Goal: Information Seeking & Learning: Learn about a topic

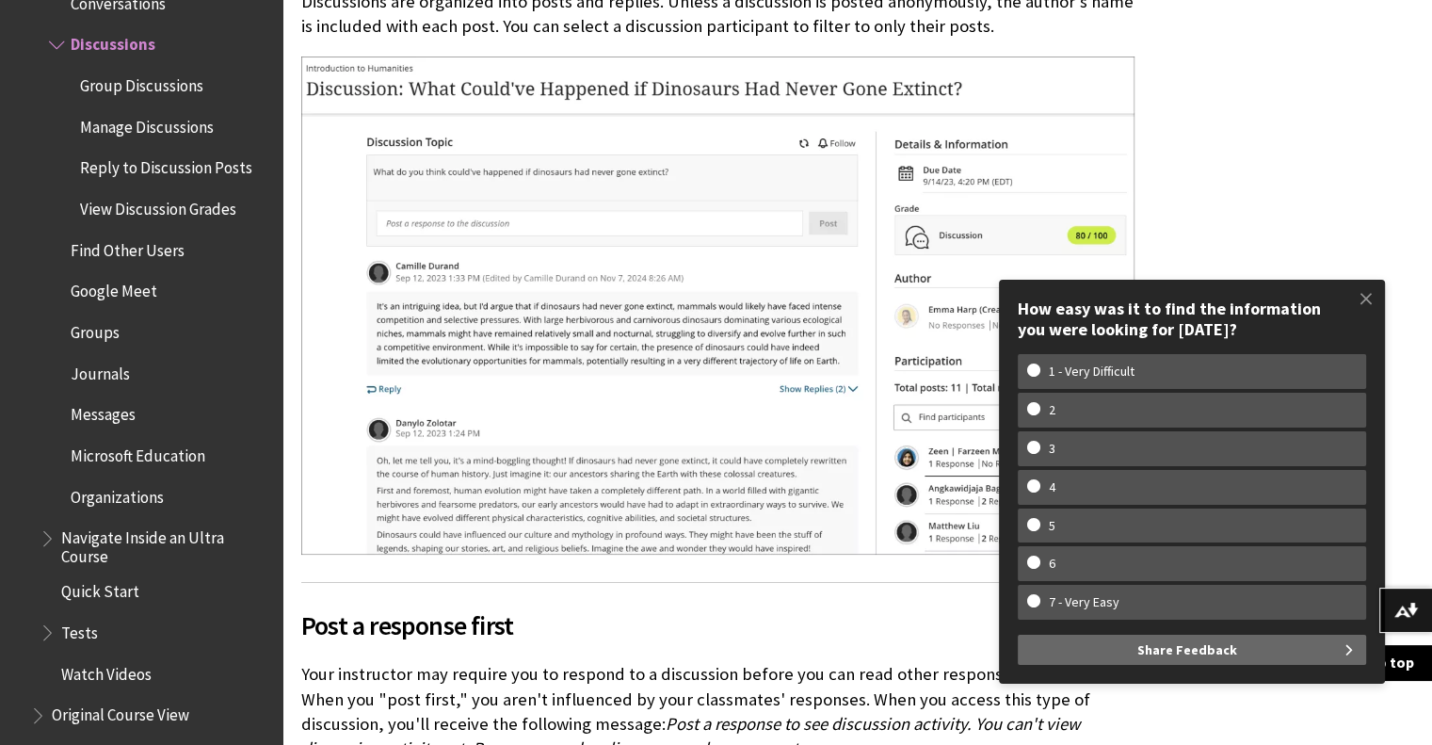
scroll to position [2165, 0]
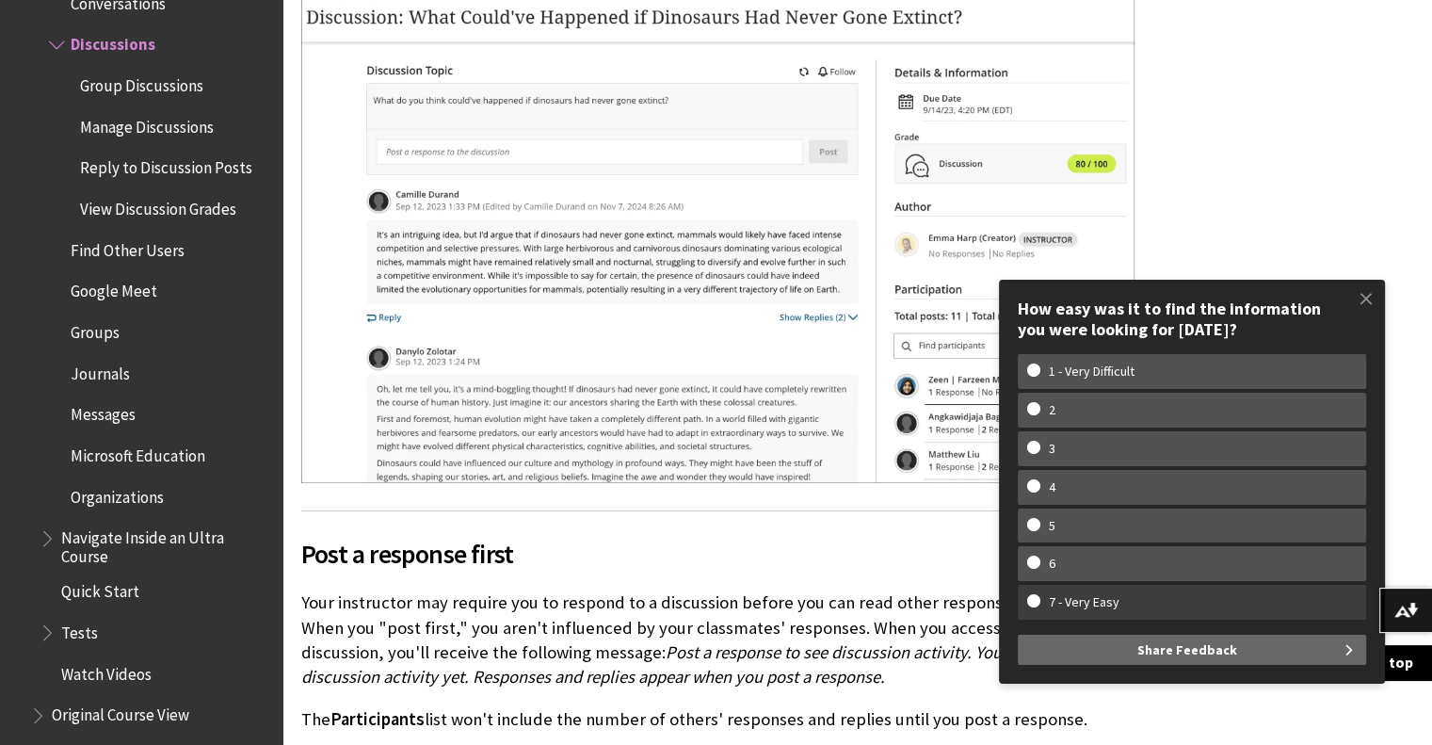
click at [1034, 598] on w-span "7 - Very Easy" at bounding box center [1191, 602] width 329 height 16
click at [1034, 598] on input "7 - Very Easy" at bounding box center [1033, 600] width 12 height 12
radio input "true"
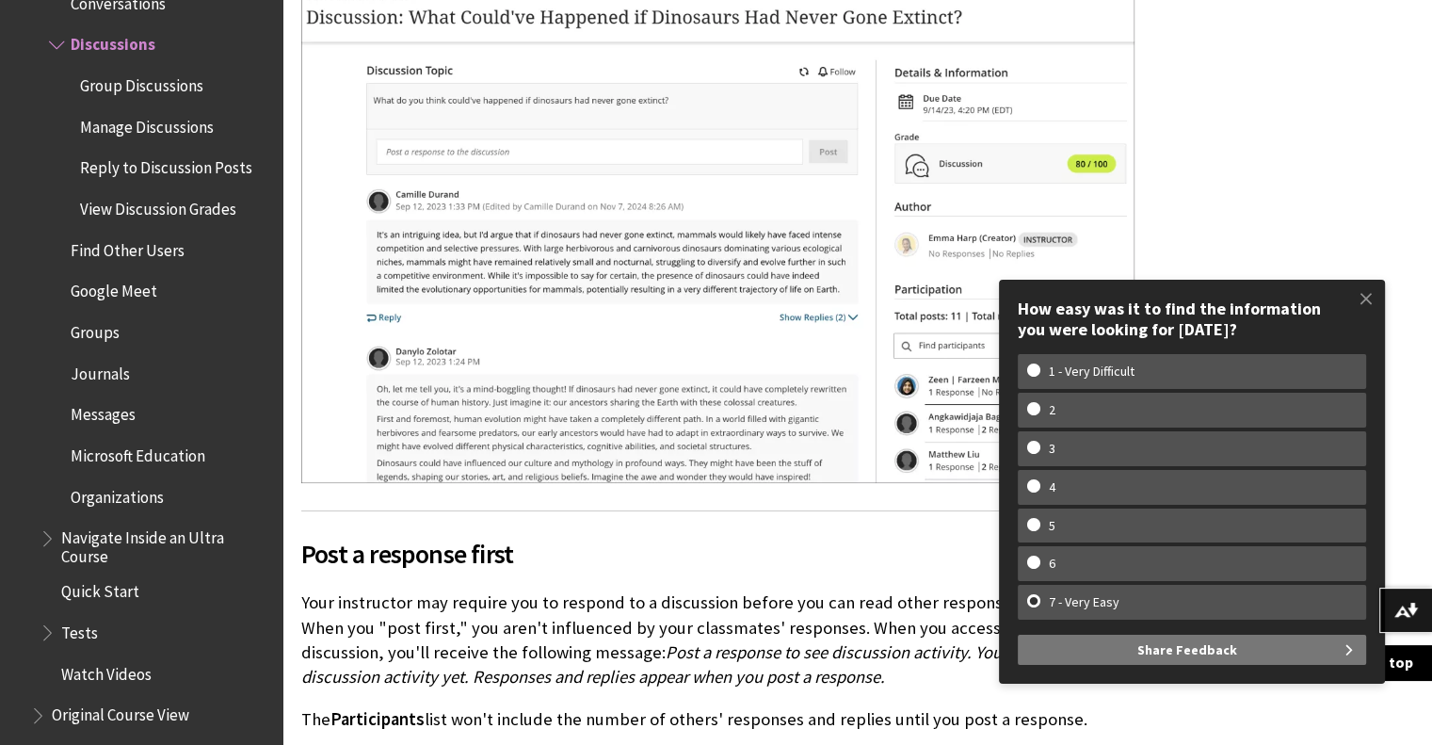
click at [1068, 657] on button "Share Feedback" at bounding box center [1192, 650] width 348 height 30
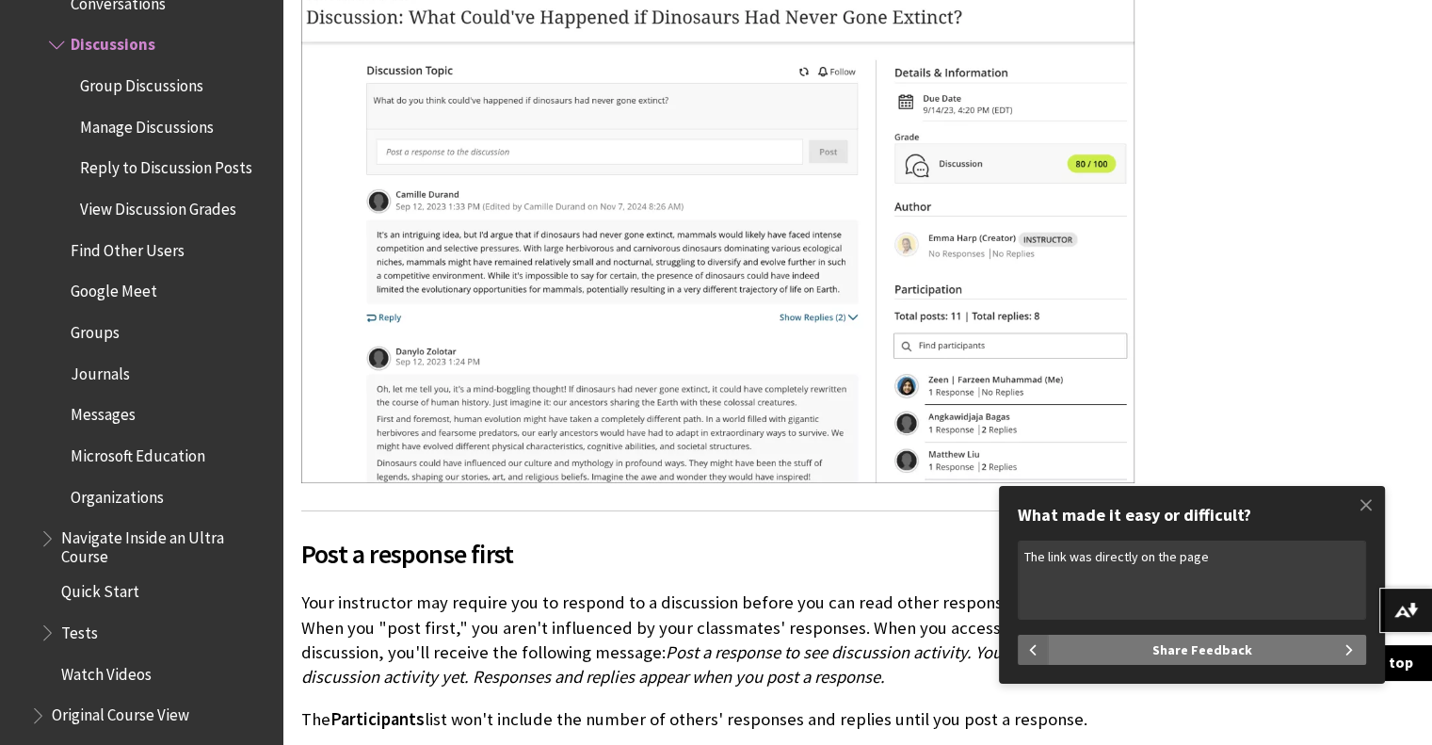
type textarea "The link was directly on the page"
click at [1194, 651] on span "Share Feedback" at bounding box center [1202, 650] width 100 height 30
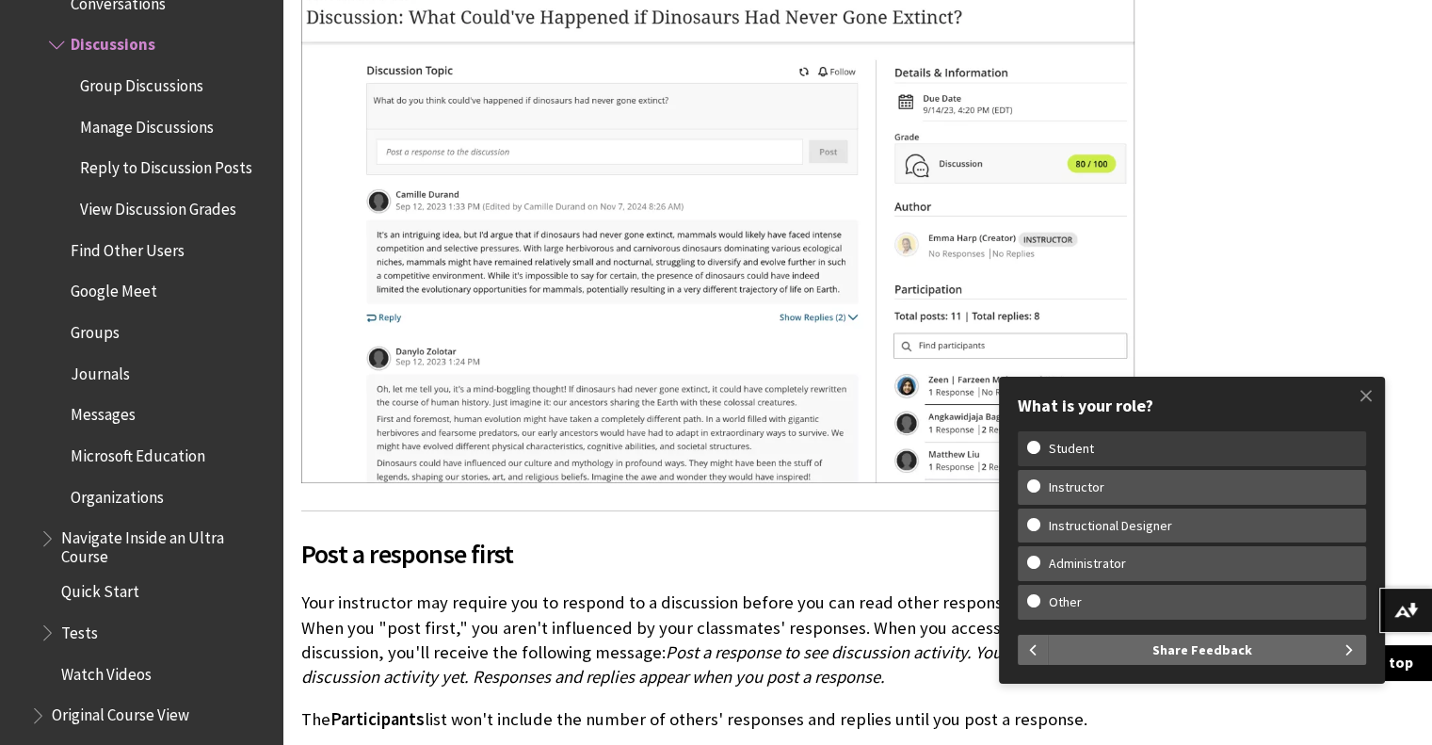
click at [1036, 444] on w-span "Student" at bounding box center [1191, 449] width 329 height 16
click at [1036, 444] on input "Student" at bounding box center [1033, 447] width 12 height 12
radio input "true"
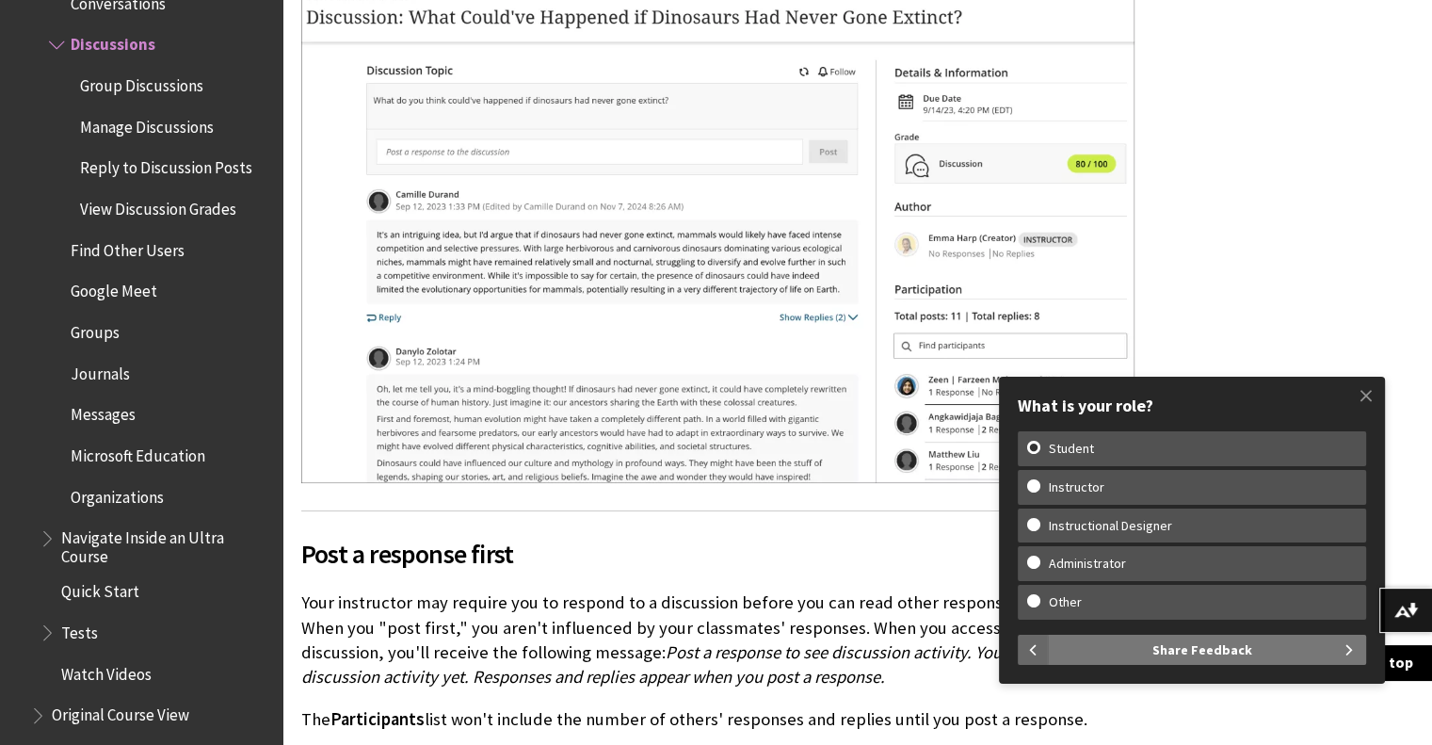
click at [1217, 652] on span "Share Feedback" at bounding box center [1202, 650] width 100 height 30
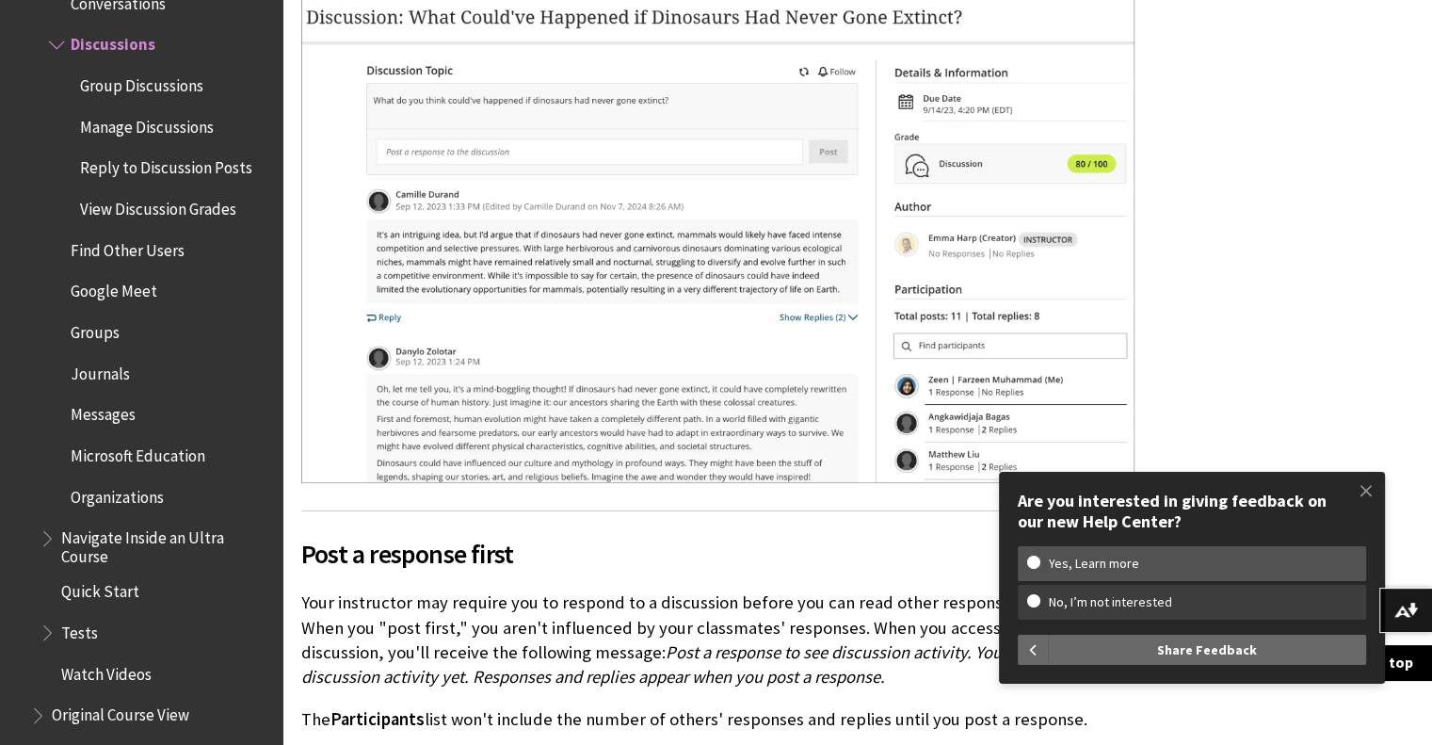
click at [1030, 600] on w-span "No, I’m not interested" at bounding box center [1191, 602] width 329 height 16
click at [1030, 600] on input "No, I’m not interested" at bounding box center [1033, 600] width 12 height 12
radio input "true"
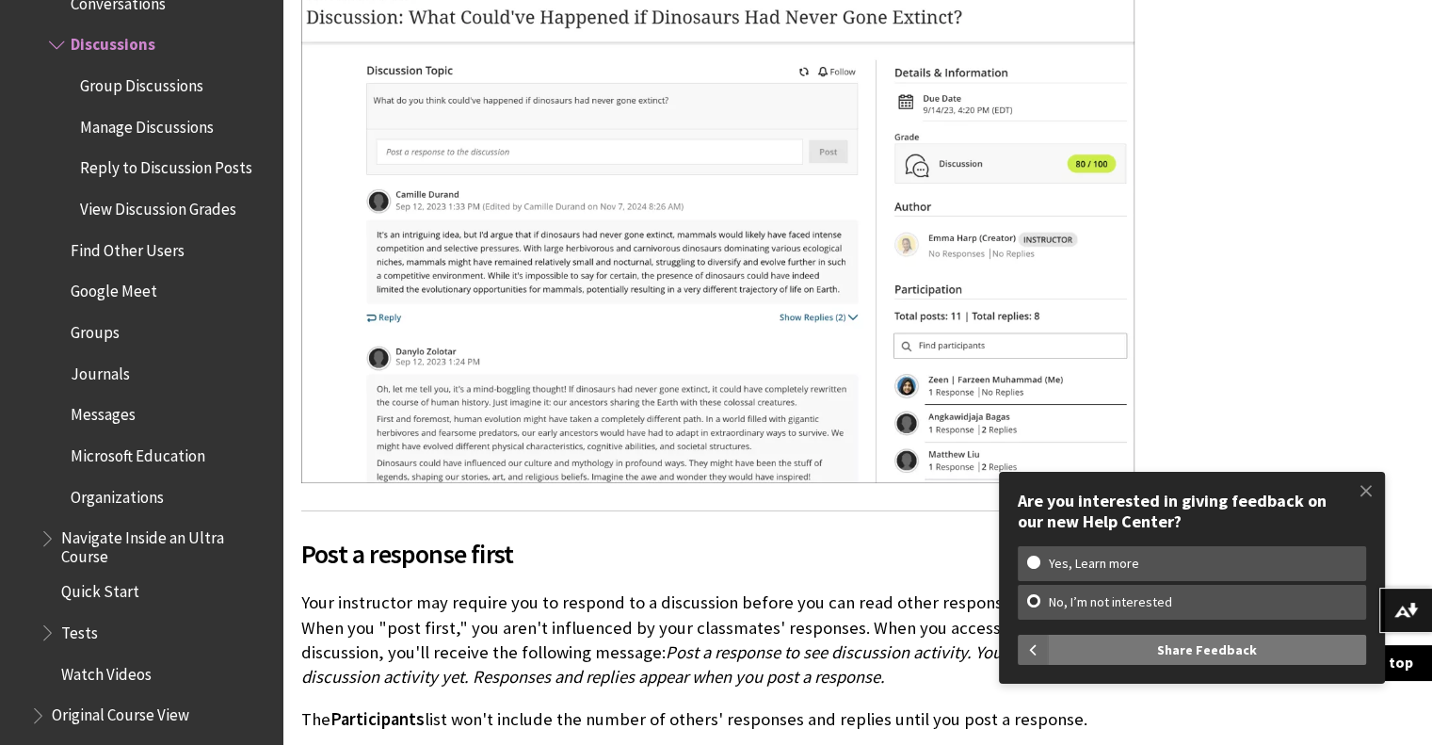
click at [1269, 643] on button "Share Feedback" at bounding box center [1207, 650] width 318 height 30
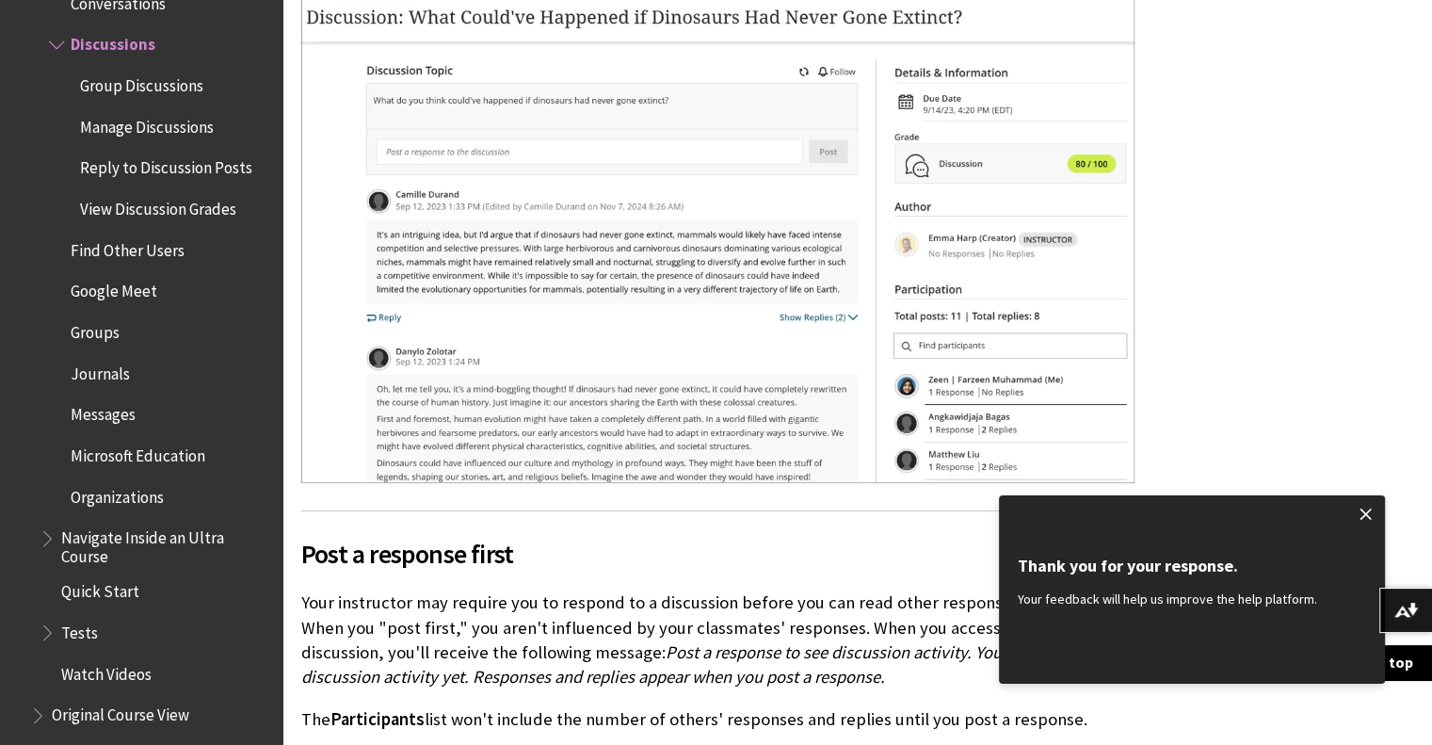
click at [1370, 519] on span at bounding box center [1366, 514] width 40 height 40
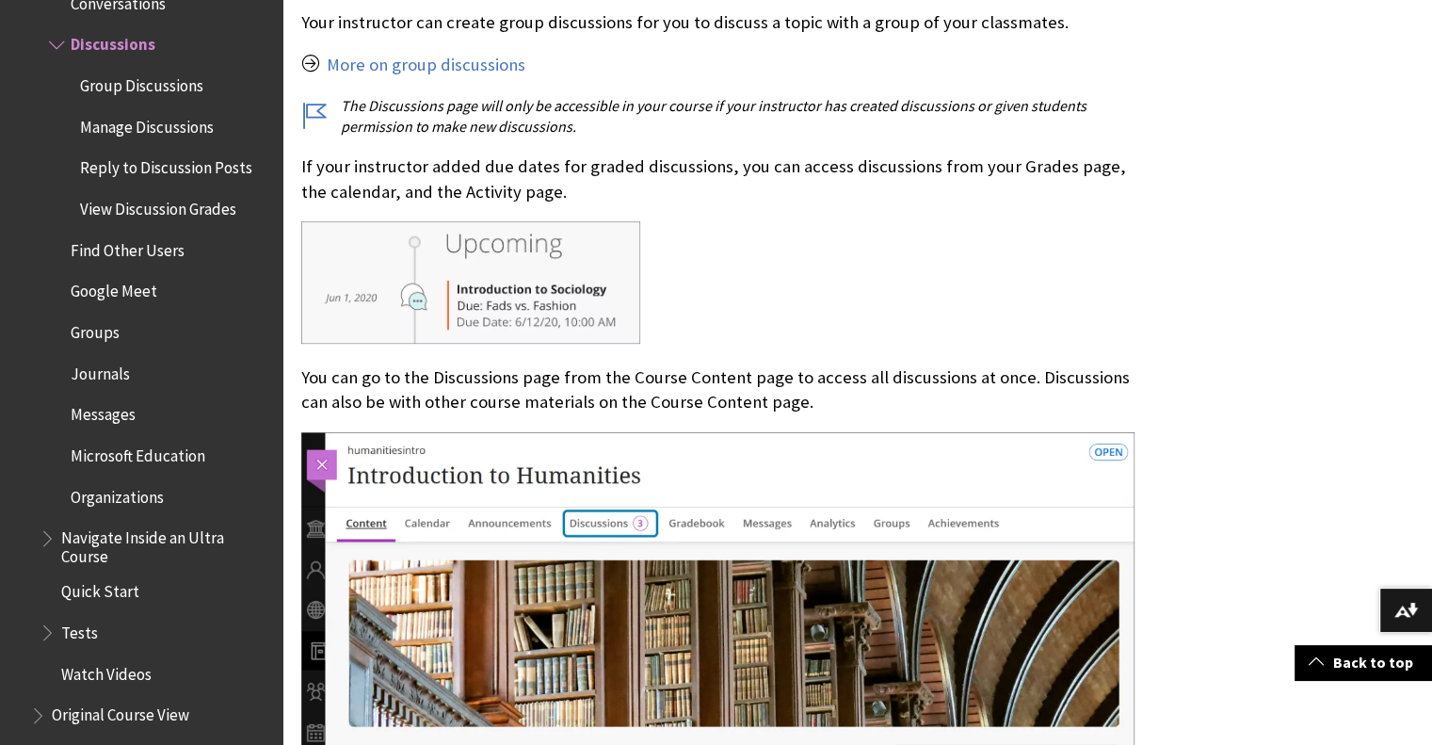
scroll to position [1036, 0]
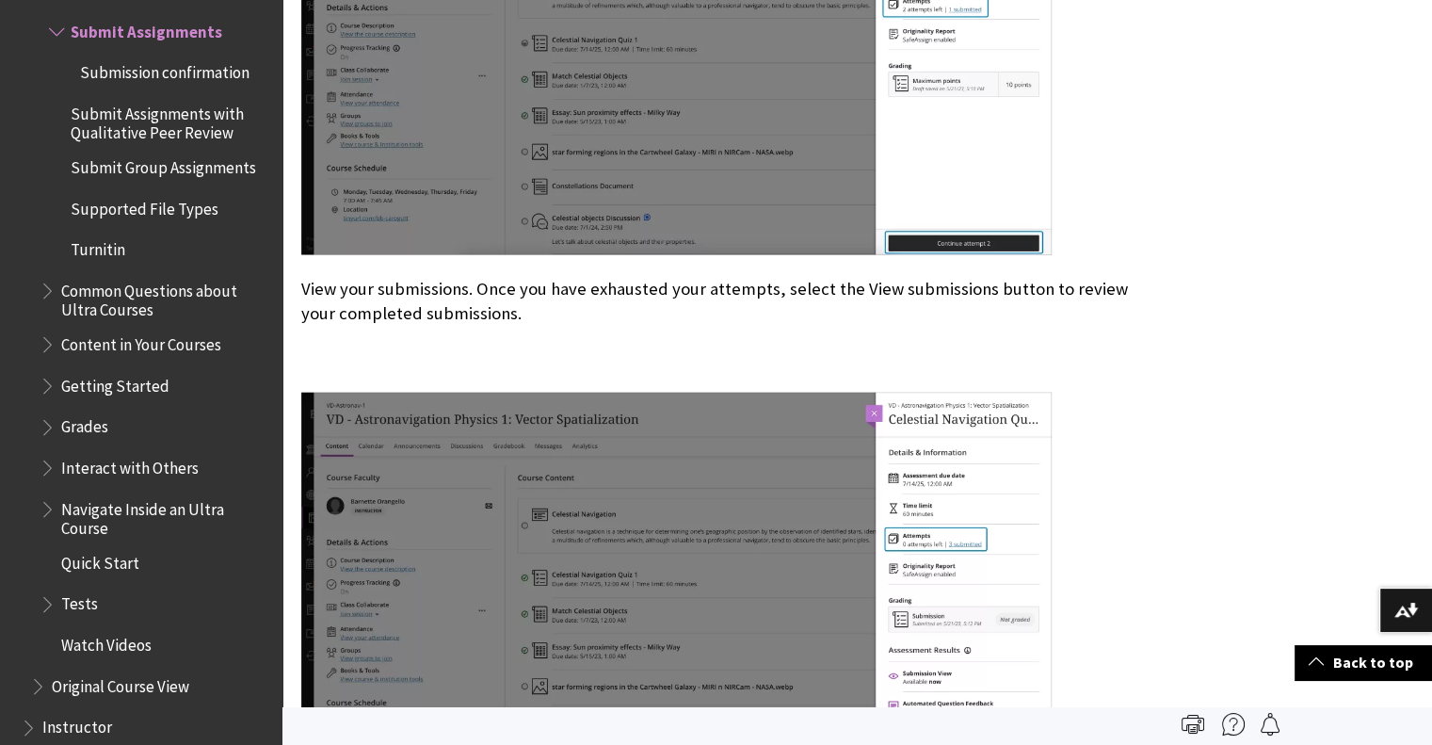
scroll to position [3860, 0]
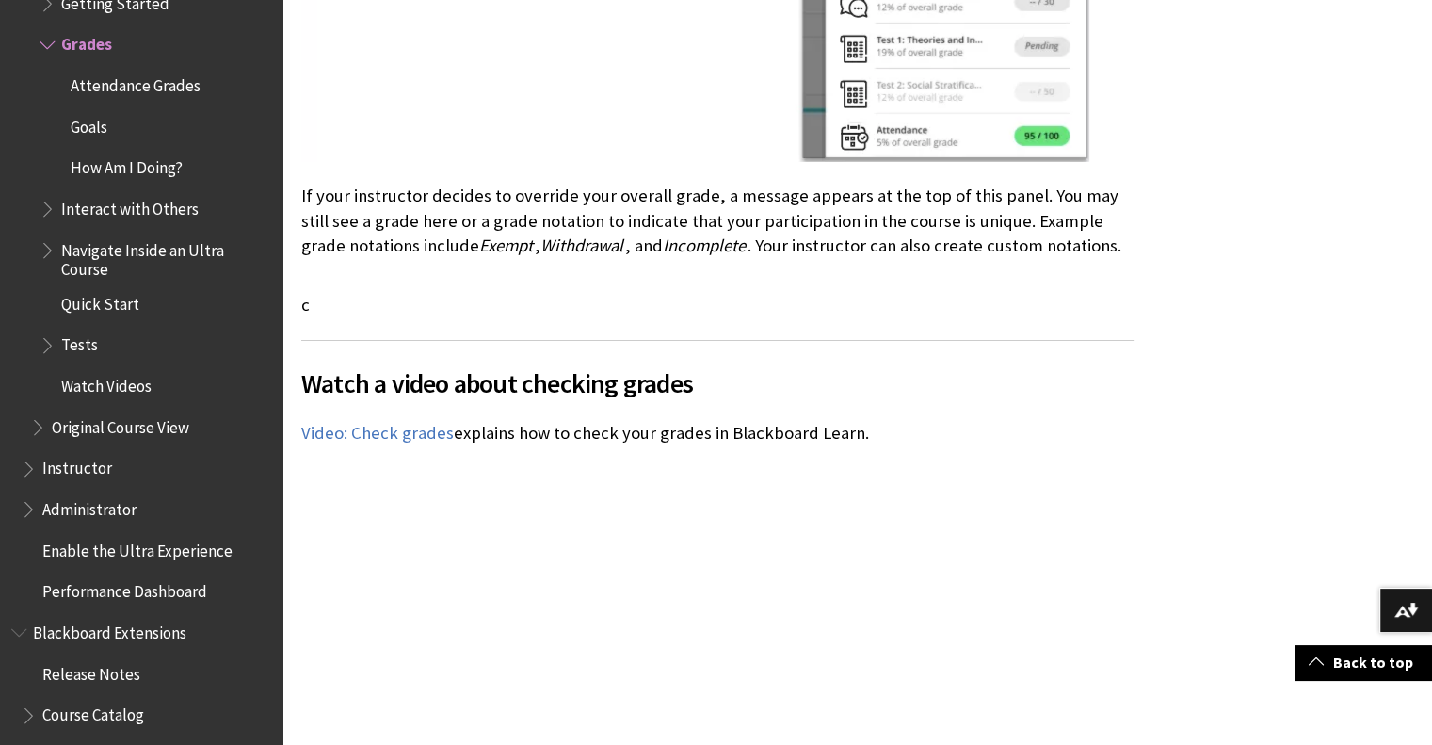
scroll to position [6025, 0]
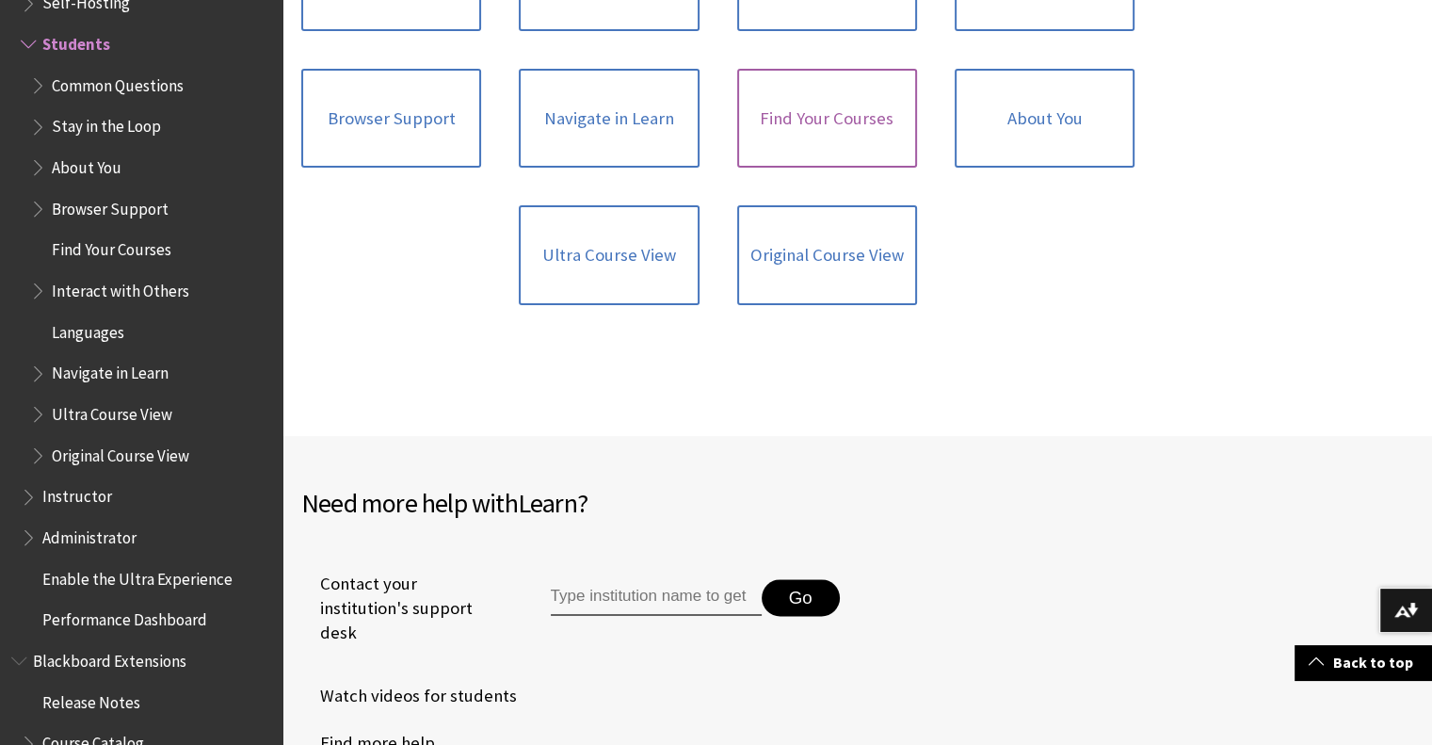
scroll to position [1831, 0]
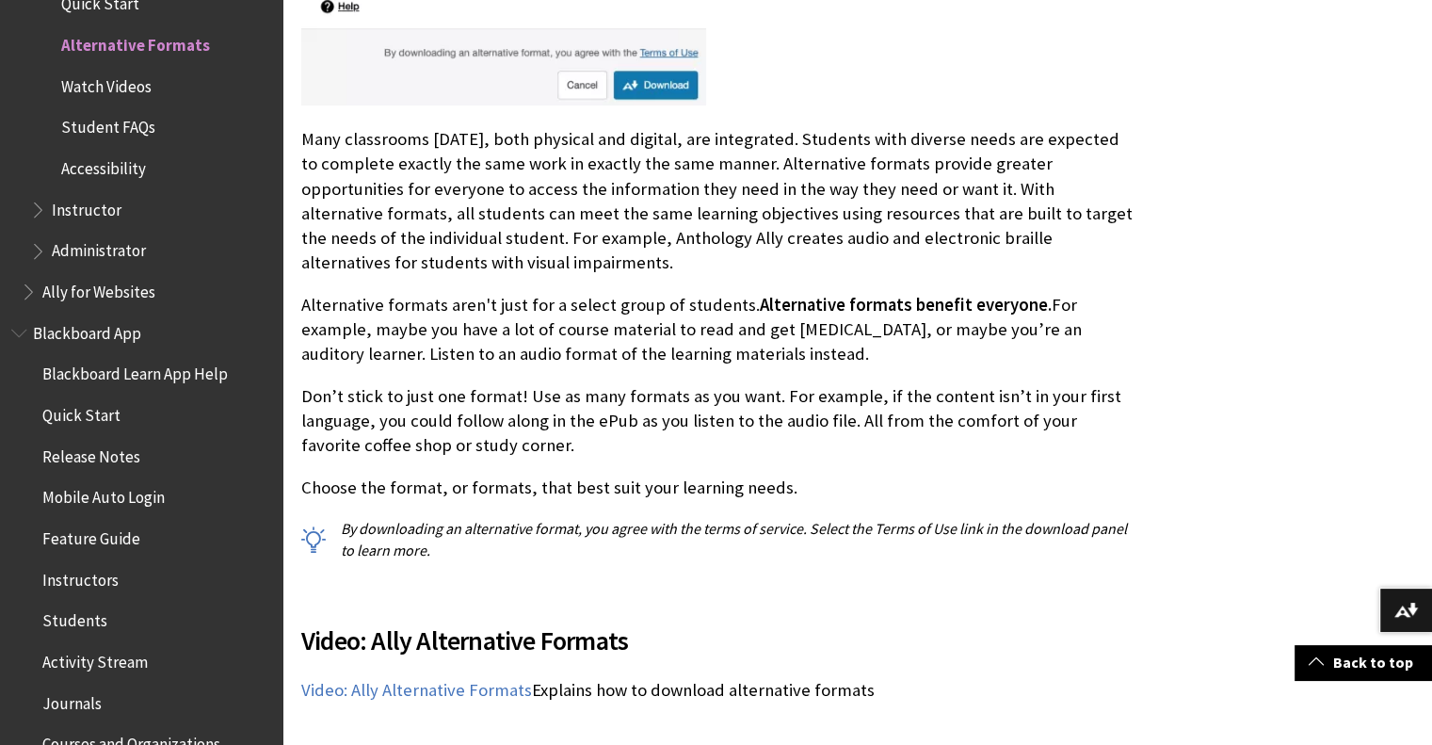
scroll to position [1130, 0]
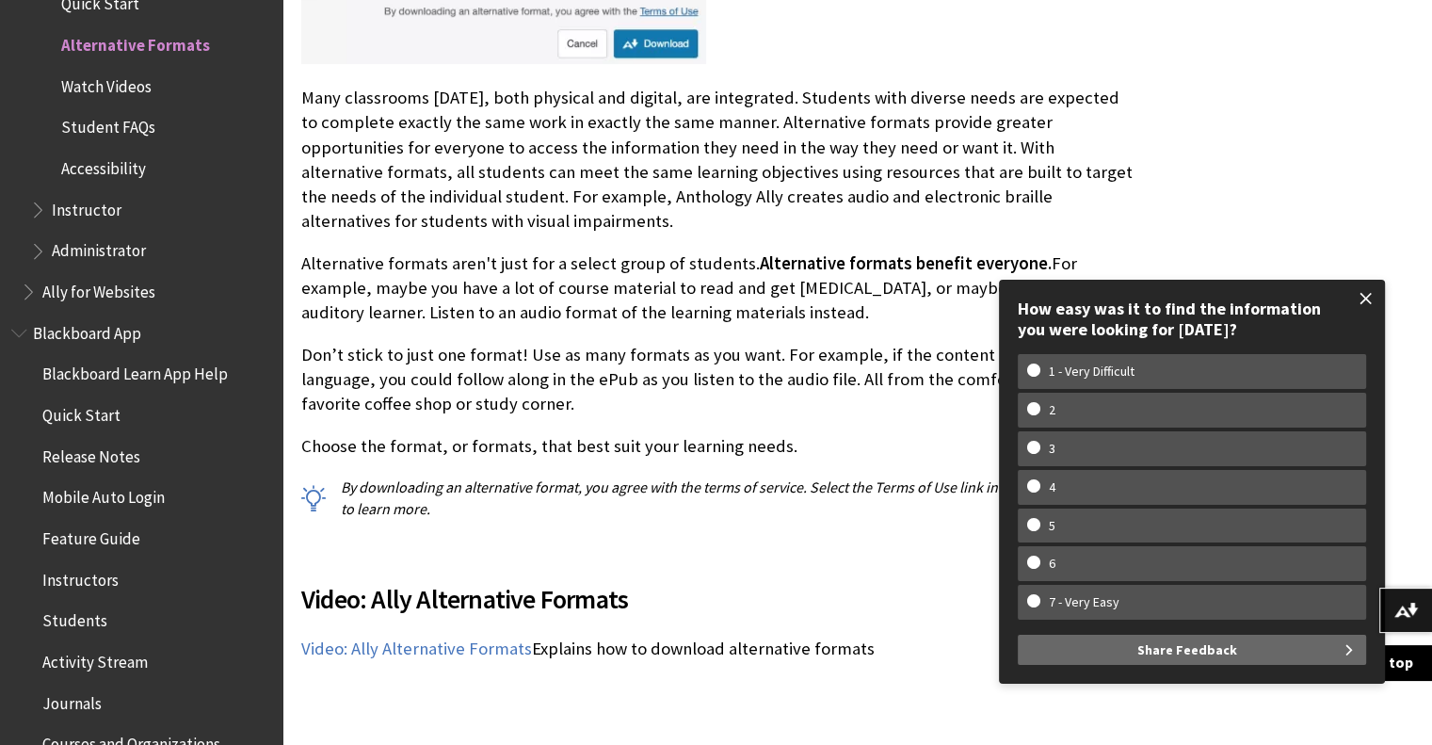
click at [1368, 297] on span at bounding box center [1366, 299] width 40 height 40
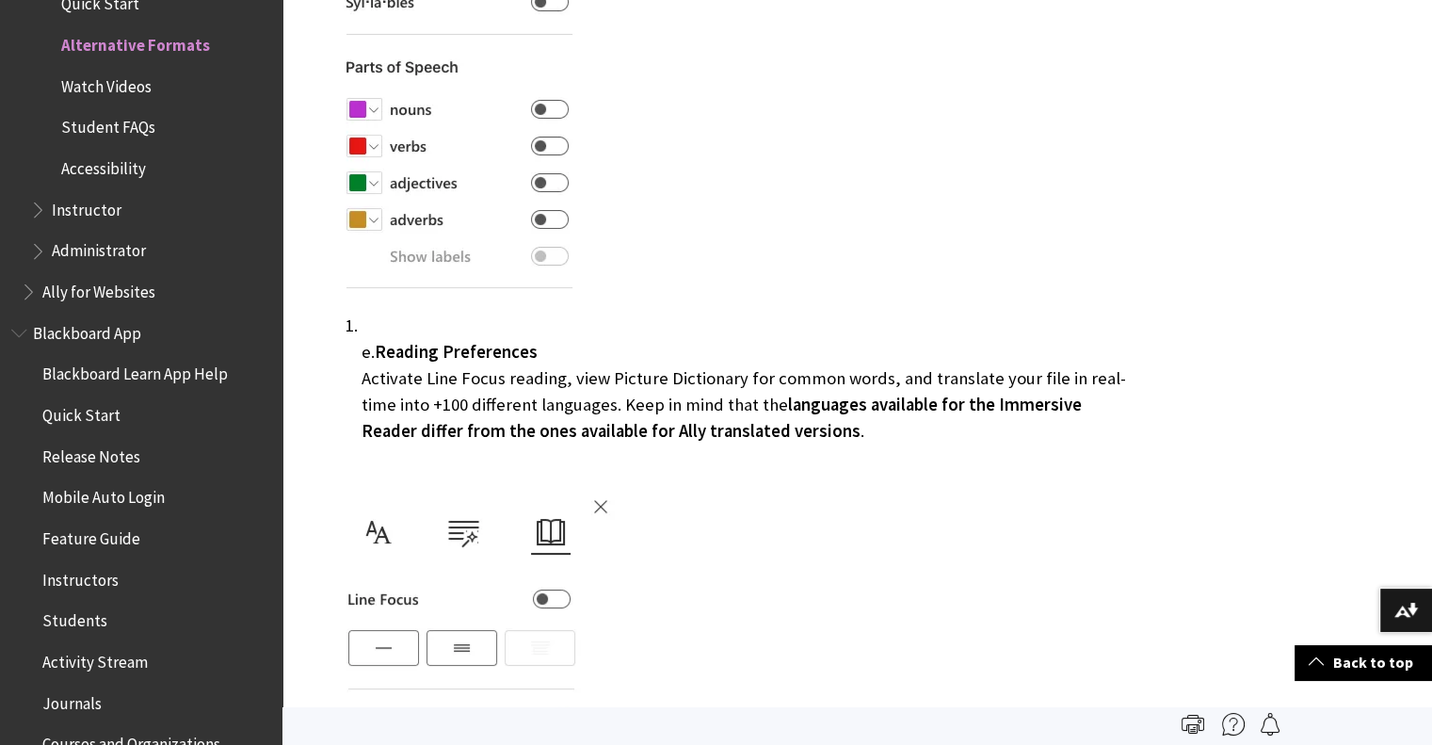
scroll to position [7155, 0]
